Goal: Check status: Check status

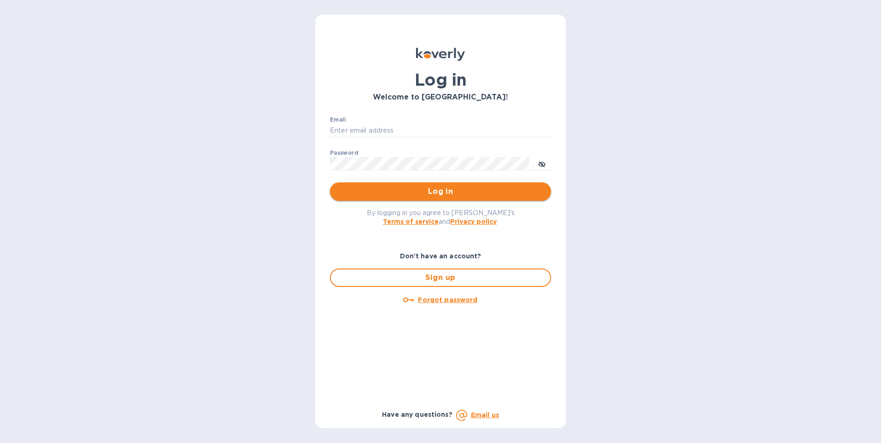
type input "elaine@okktoys.com"
click at [442, 192] on span "Log in" at bounding box center [440, 191] width 206 height 11
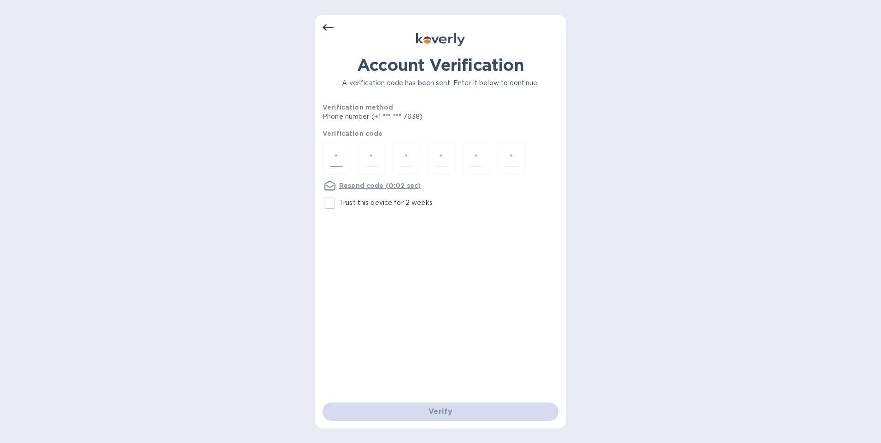
click at [345, 157] on div at bounding box center [337, 158] width 28 height 33
type input "2"
type input "8"
type input "2"
type input "6"
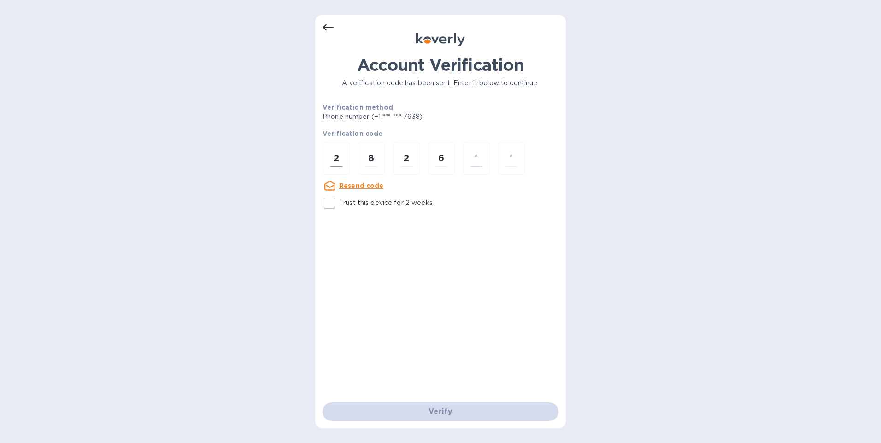
type input "8"
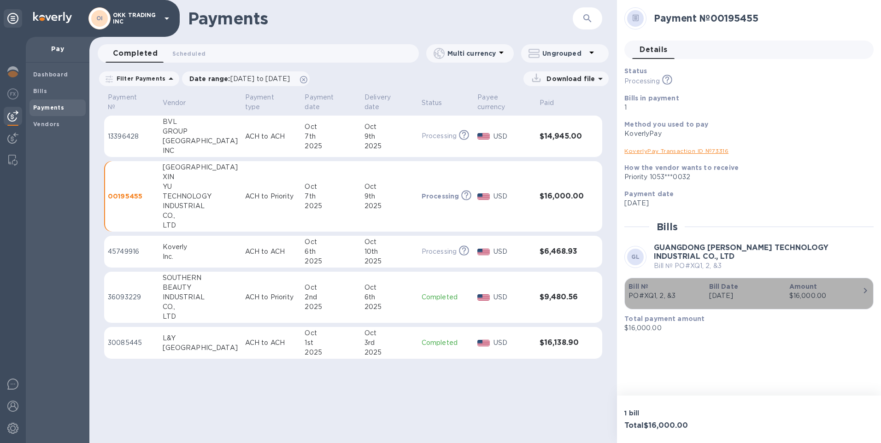
click at [864, 289] on icon "button" at bounding box center [865, 290] width 11 height 11
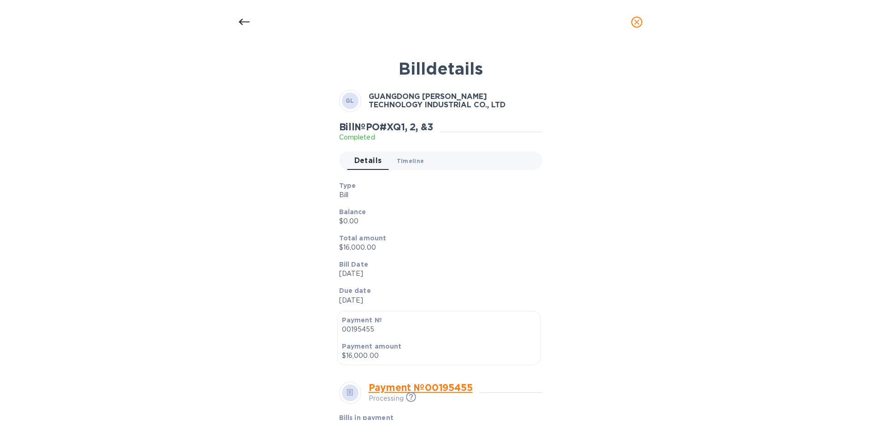
click at [413, 161] on span "Timeline 0" at bounding box center [411, 161] width 28 height 10
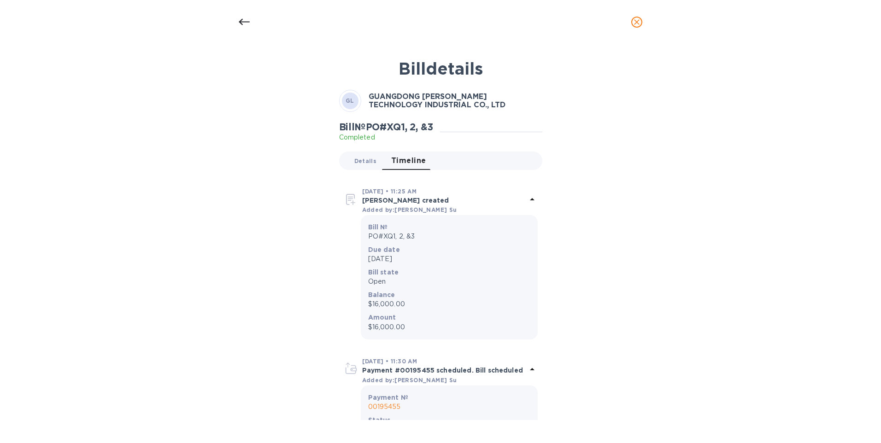
click at [365, 159] on span "Details 0" at bounding box center [365, 161] width 22 height 10
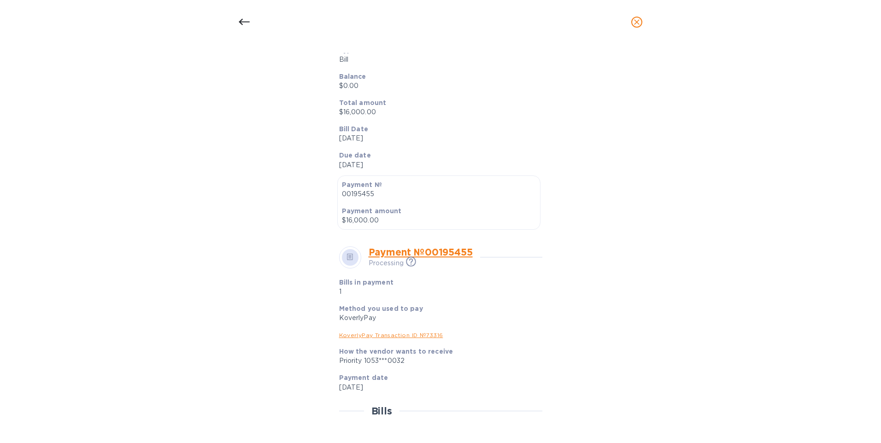
scroll to position [138, 0]
click at [431, 253] on link "Payment № 00195455" at bounding box center [421, 250] width 104 height 12
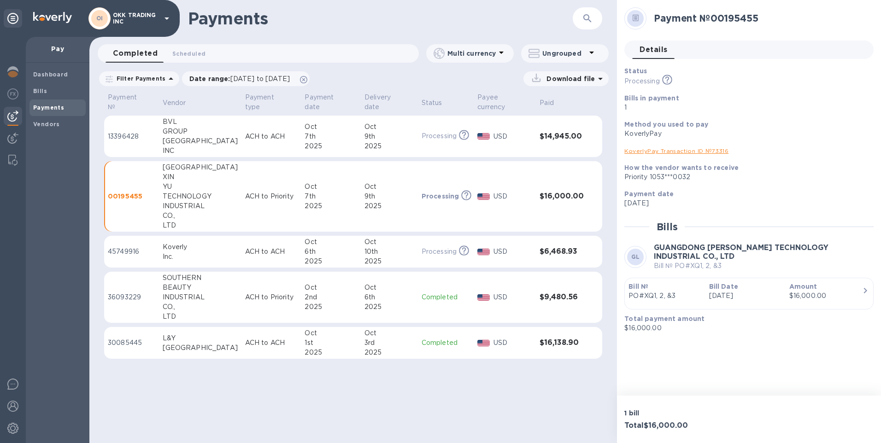
click at [641, 257] on div "GL" at bounding box center [635, 257] width 17 height 17
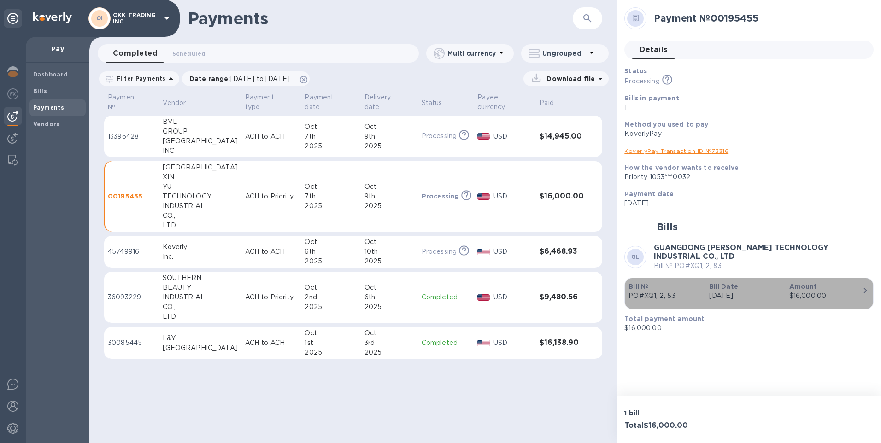
click at [864, 291] on icon "button" at bounding box center [865, 290] width 11 height 11
